Goal: Task Accomplishment & Management: Use online tool/utility

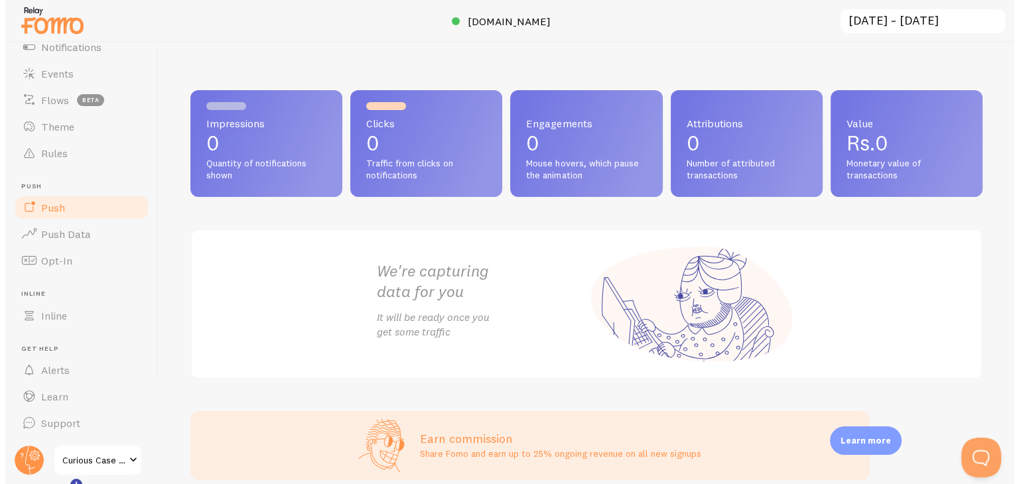
scroll to position [90, 0]
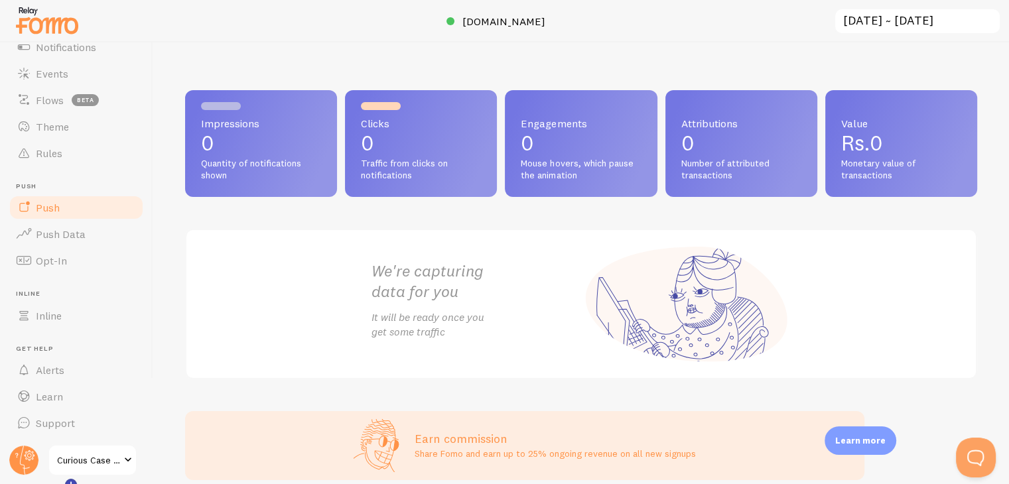
click at [67, 205] on link "Push" at bounding box center [76, 207] width 137 height 27
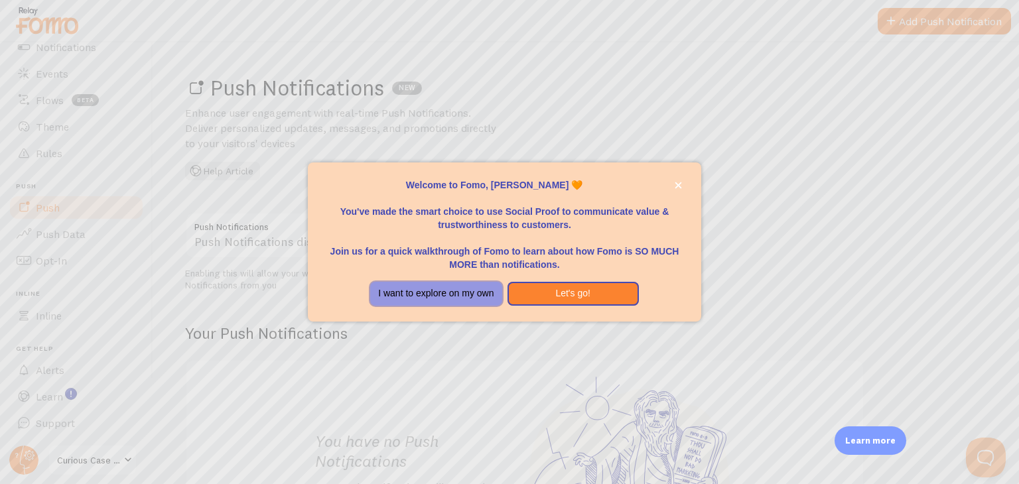
click at [459, 295] on button "I want to explore on my own" at bounding box center [435, 294] width 131 height 24
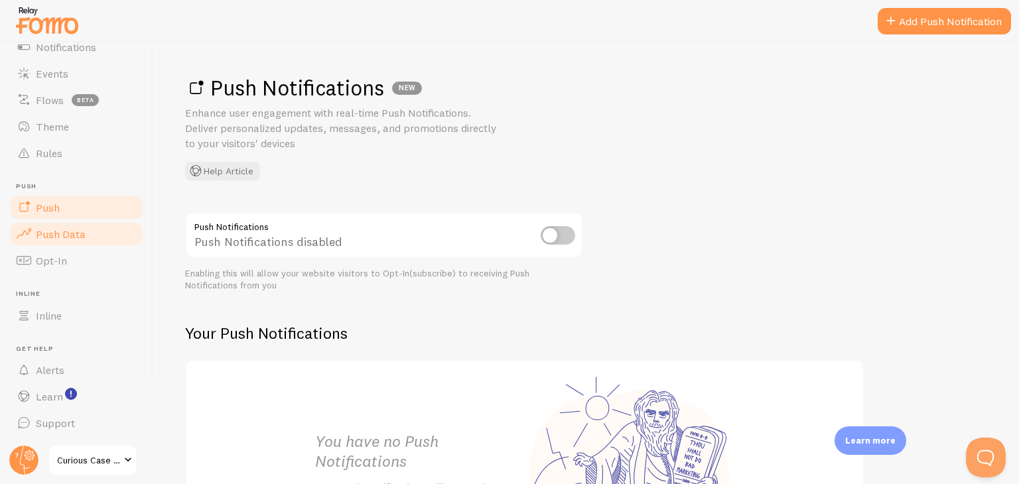
click at [107, 237] on link "Push Data" at bounding box center [76, 234] width 137 height 27
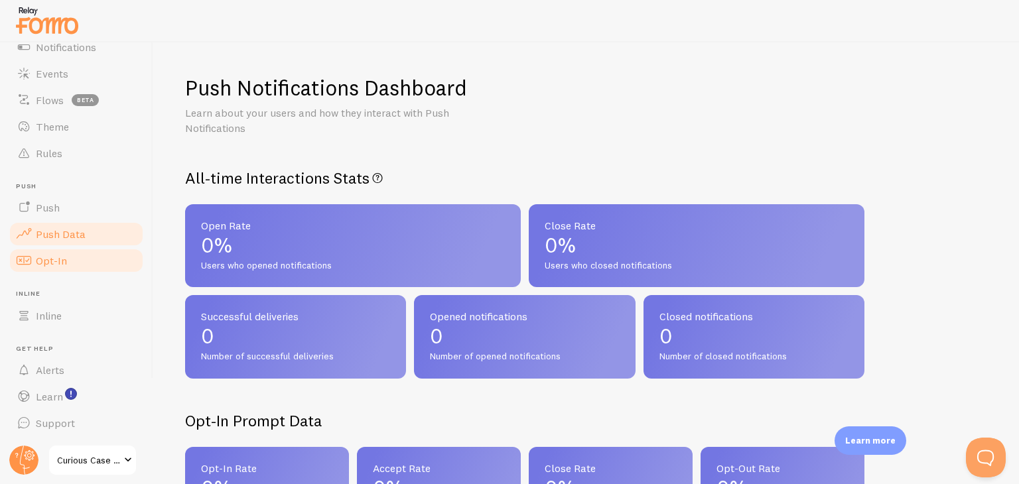
click at [92, 267] on link "Opt-In" at bounding box center [76, 261] width 137 height 27
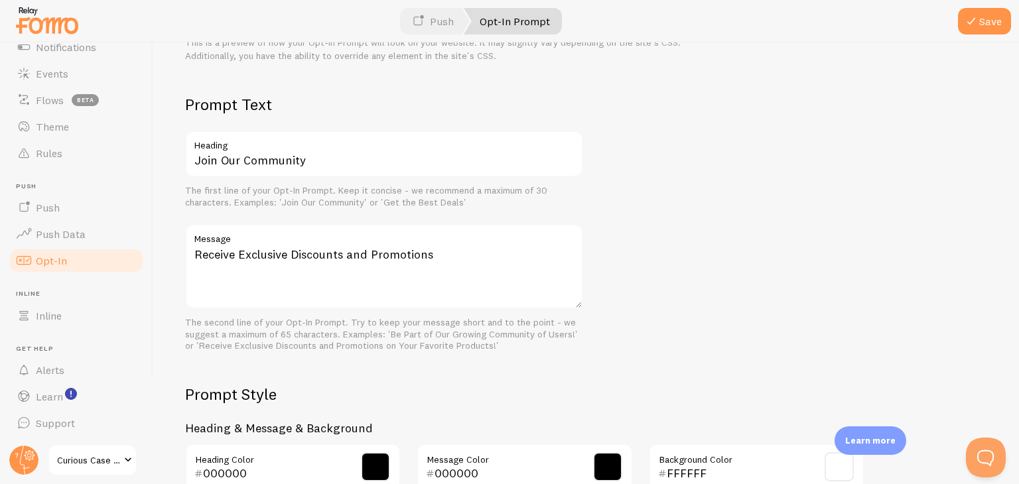
scroll to position [332, 0]
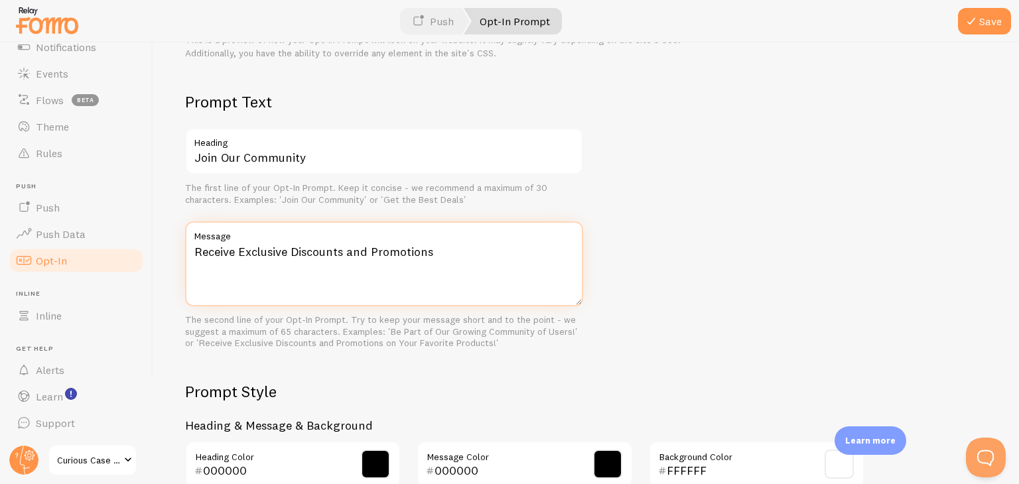
click at [292, 258] on textarea "Receive Exclusive Discounts and Promotions" at bounding box center [384, 264] width 398 height 85
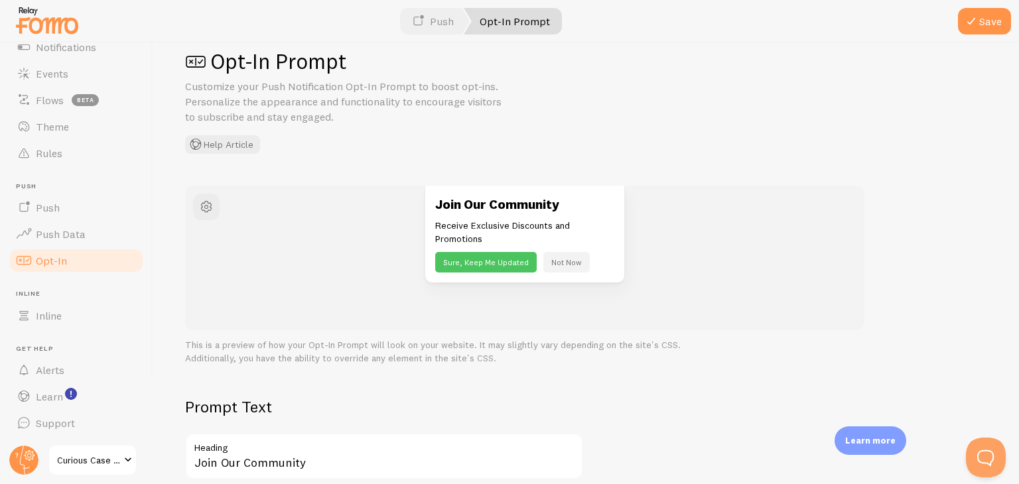
scroll to position [5, 0]
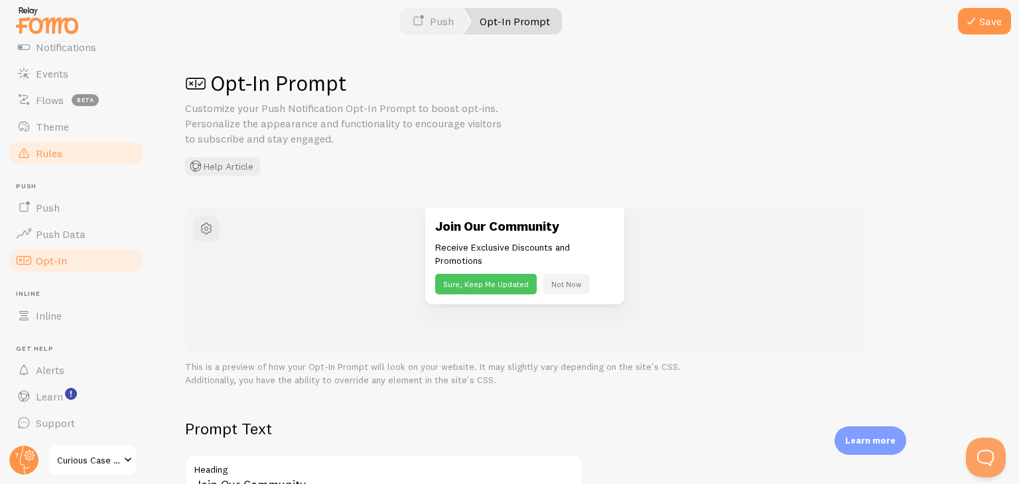
click at [60, 155] on span "Rules" at bounding box center [49, 153] width 27 height 13
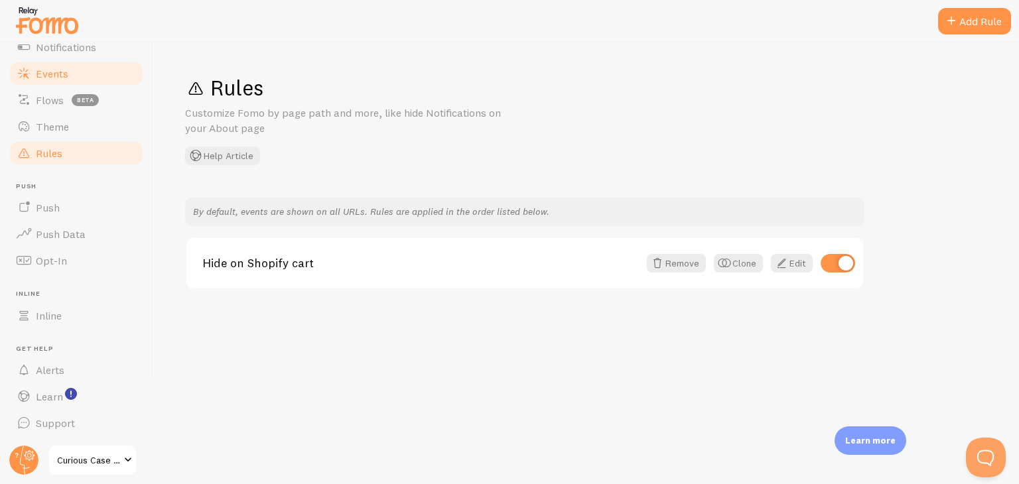
click at [44, 73] on span "Events" at bounding box center [52, 73] width 33 height 13
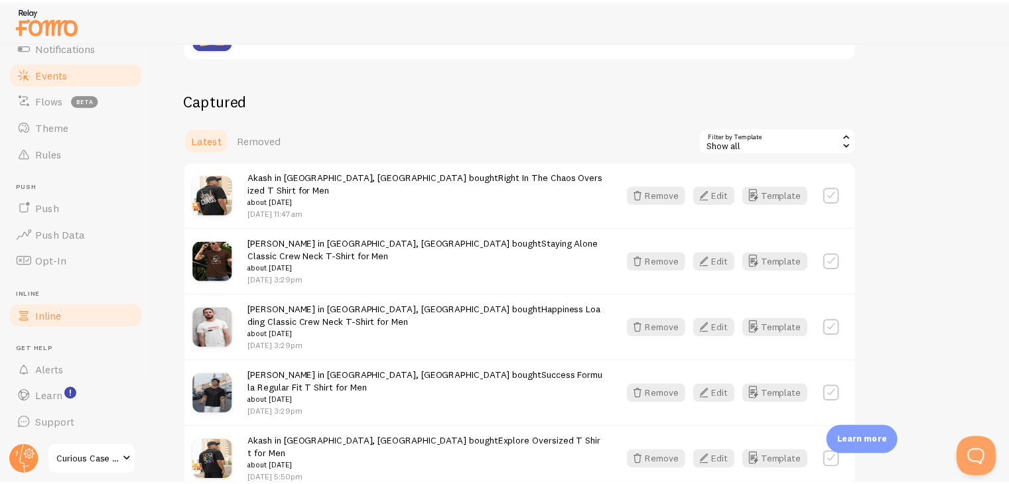
scroll to position [325, 0]
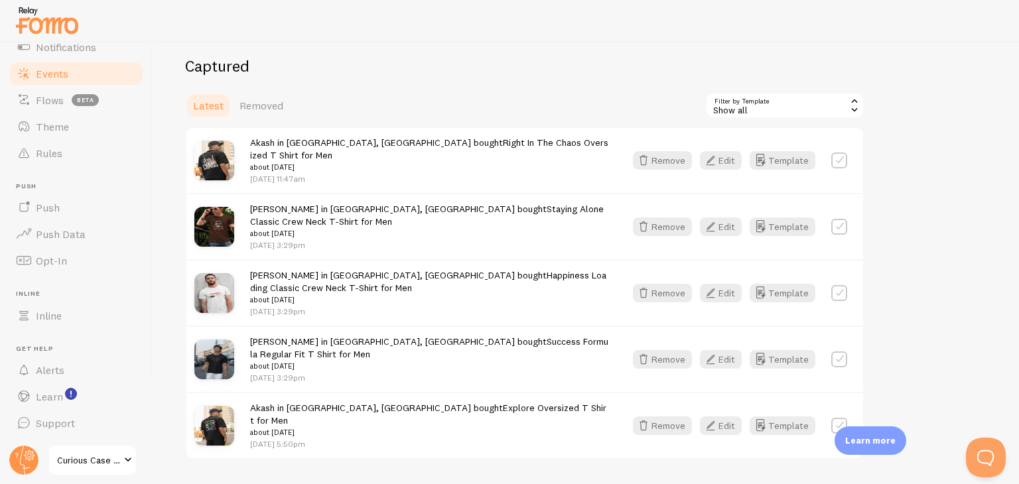
click at [131, 461] on span at bounding box center [128, 461] width 16 height 16
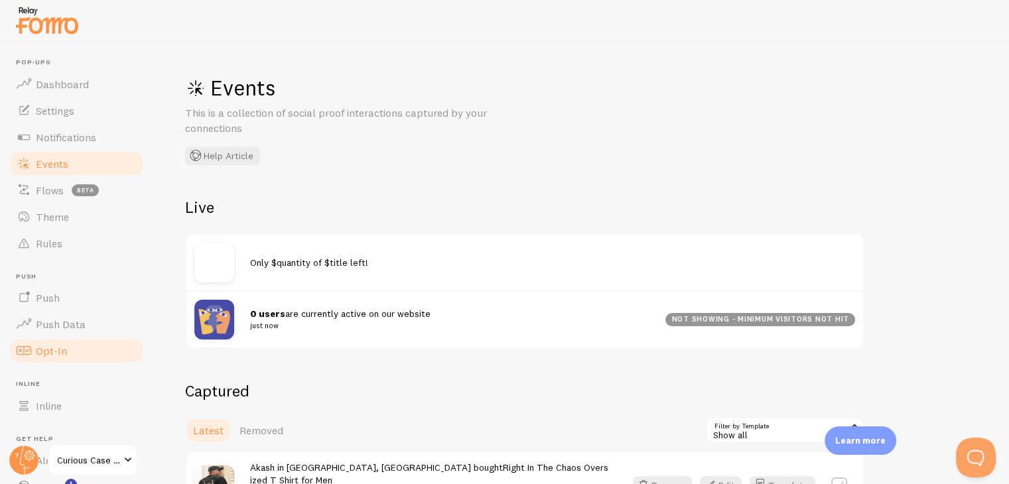
click at [60, 356] on span "Opt-In" at bounding box center [51, 350] width 31 height 13
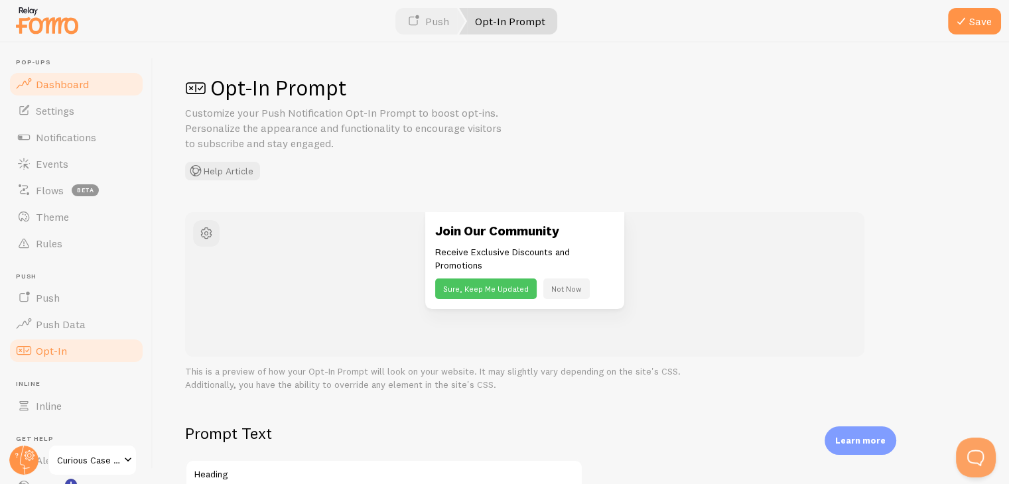
click at [95, 88] on link "Dashboard" at bounding box center [76, 84] width 137 height 27
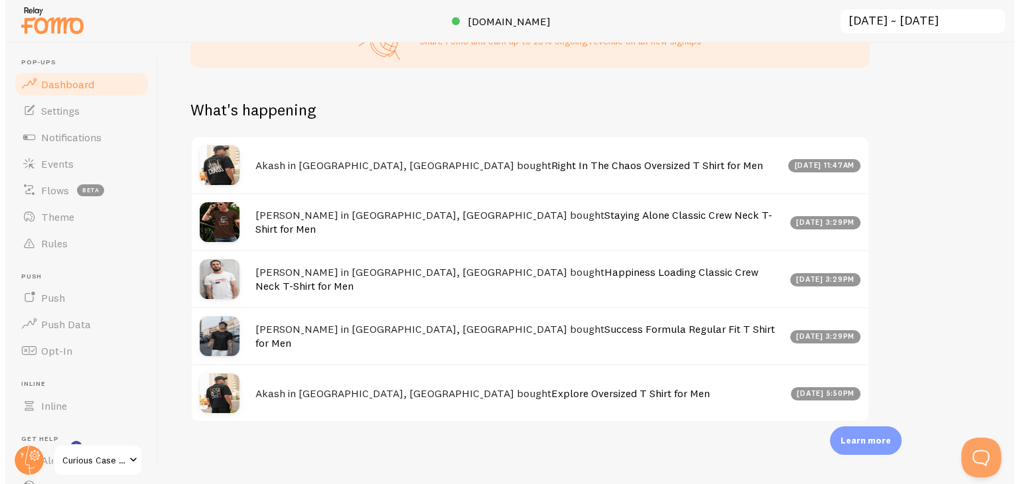
scroll to position [90, 0]
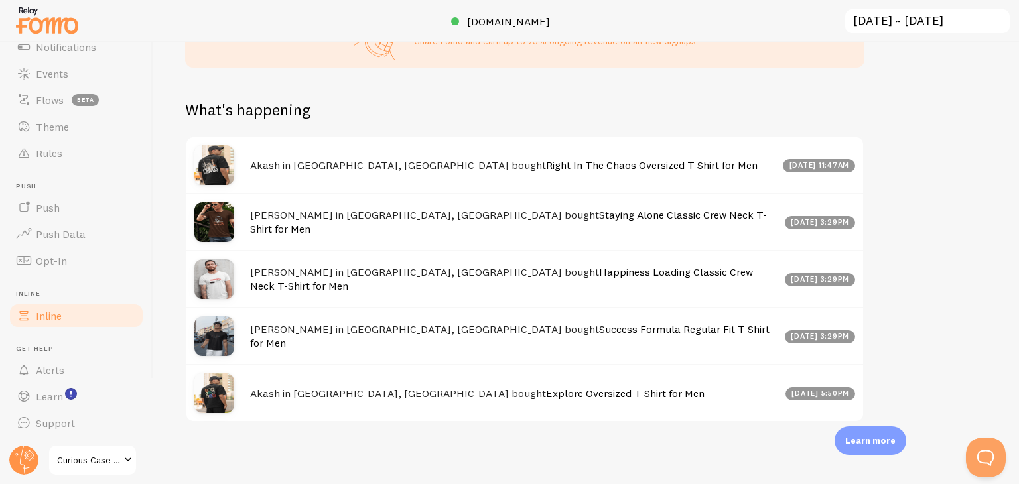
click at [80, 307] on link "Inline" at bounding box center [76, 316] width 137 height 27
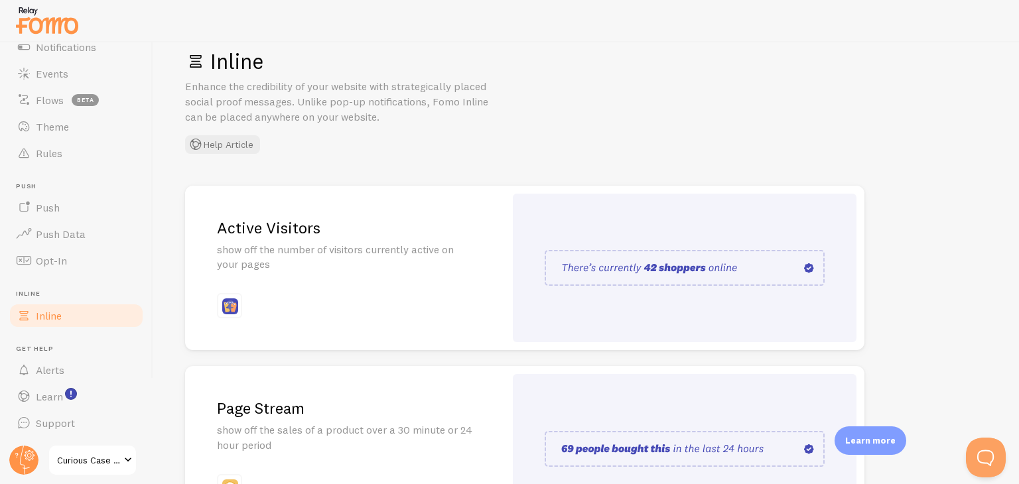
scroll to position [319, 0]
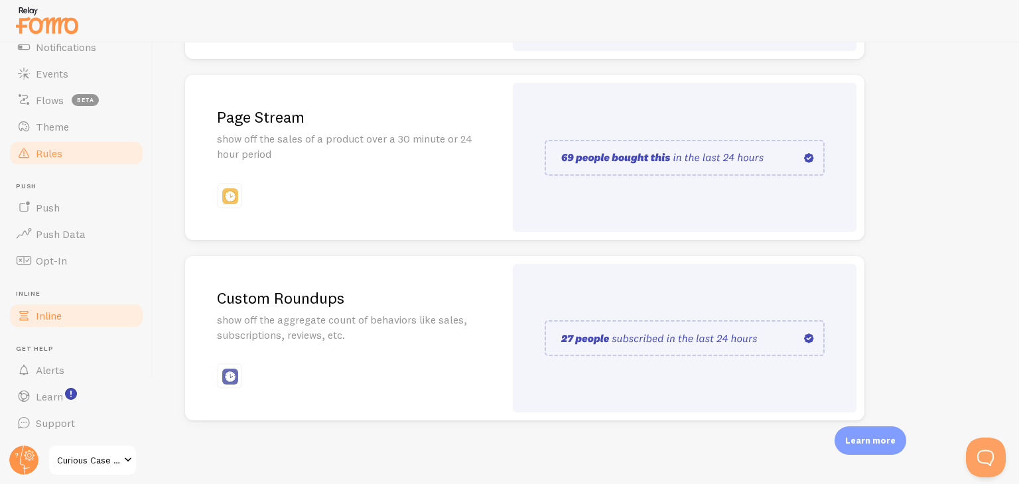
click at [56, 153] on span "Rules" at bounding box center [49, 153] width 27 height 13
